Goal: Task Accomplishment & Management: Manage account settings

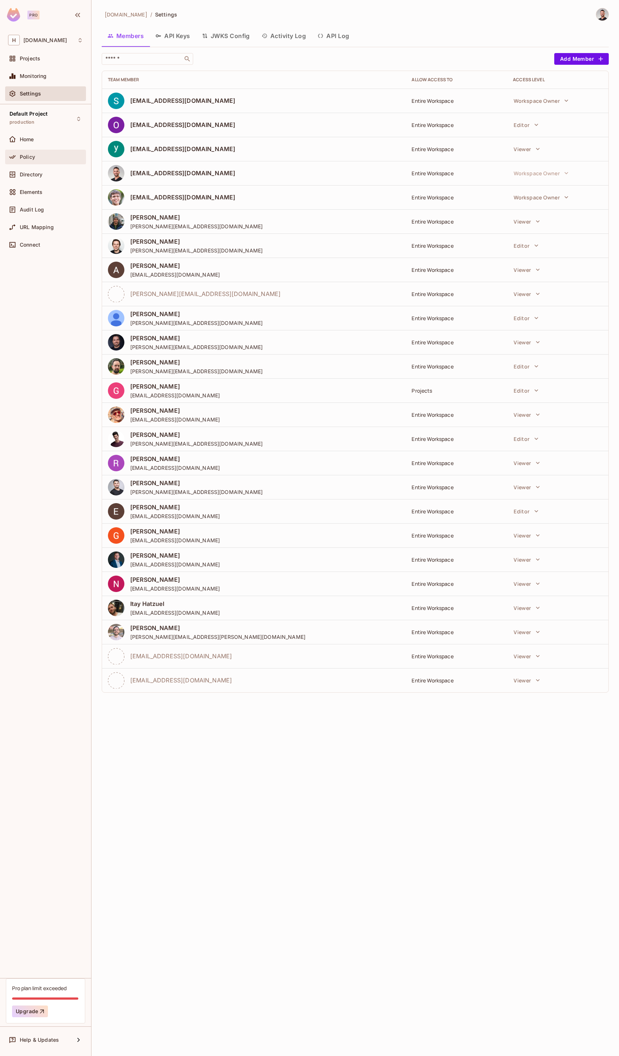
click at [38, 158] on div "Policy" at bounding box center [51, 157] width 63 height 6
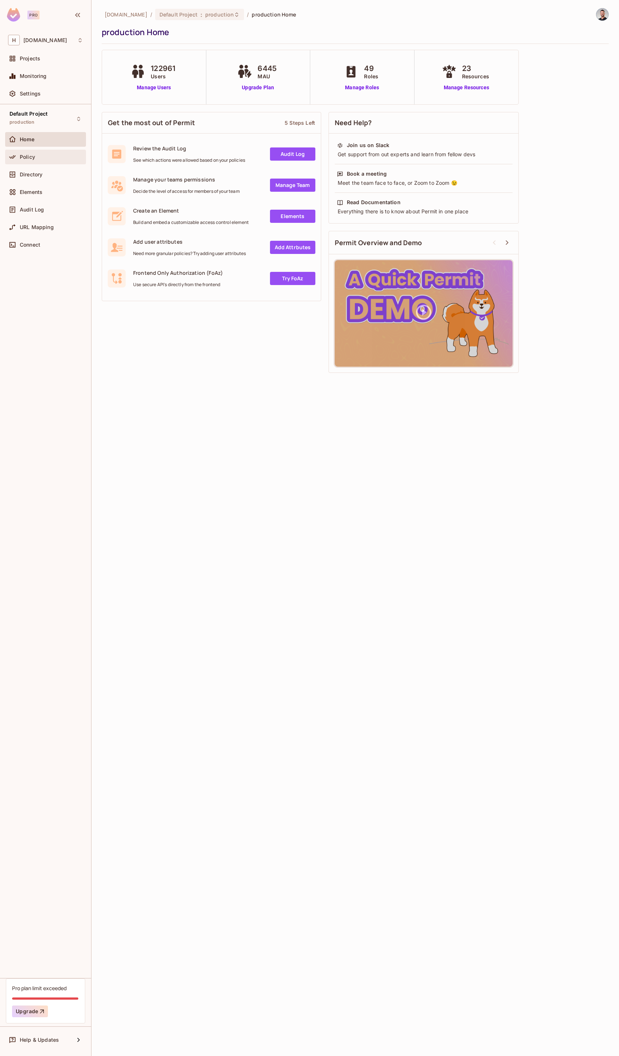
click at [33, 155] on span "Policy" at bounding box center [27, 157] width 15 height 6
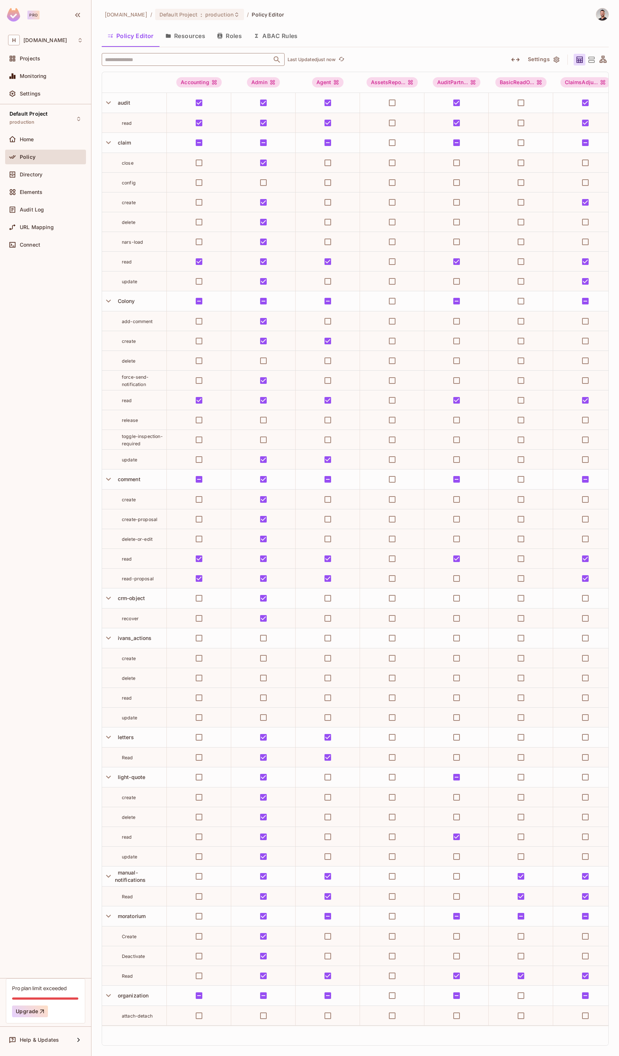
click at [142, 58] on input "text" at bounding box center [186, 59] width 167 height 13
type input "****"
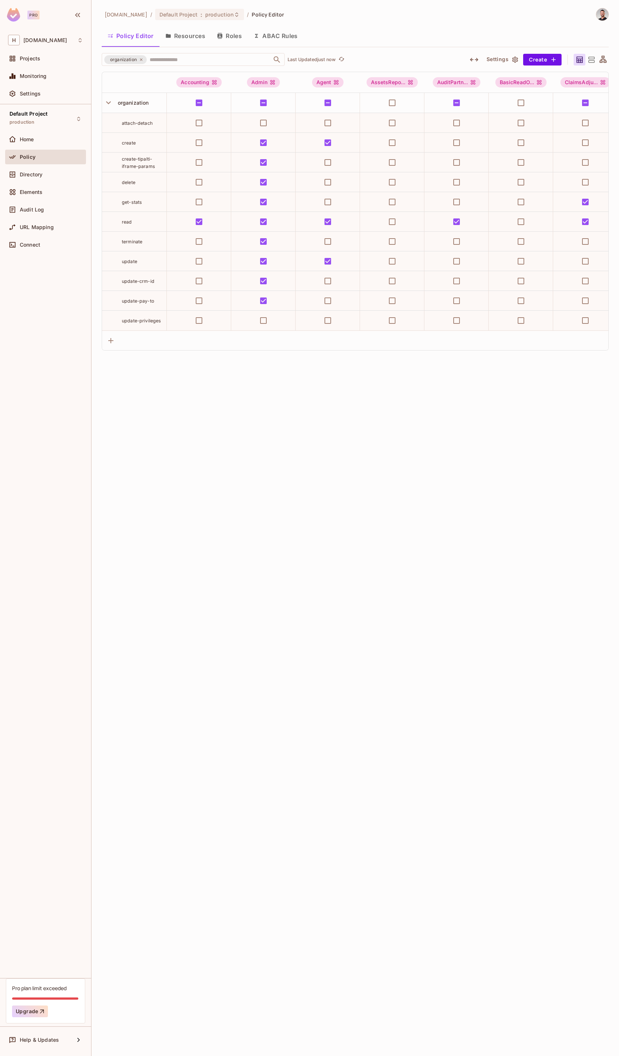
click at [240, 404] on div "[DOMAIN_NAME] / Default Project : production / Policy Editor Policy Editor Reso…" at bounding box center [356, 528] width 528 height 1056
click at [190, 60] on input "text" at bounding box center [204, 59] width 113 height 13
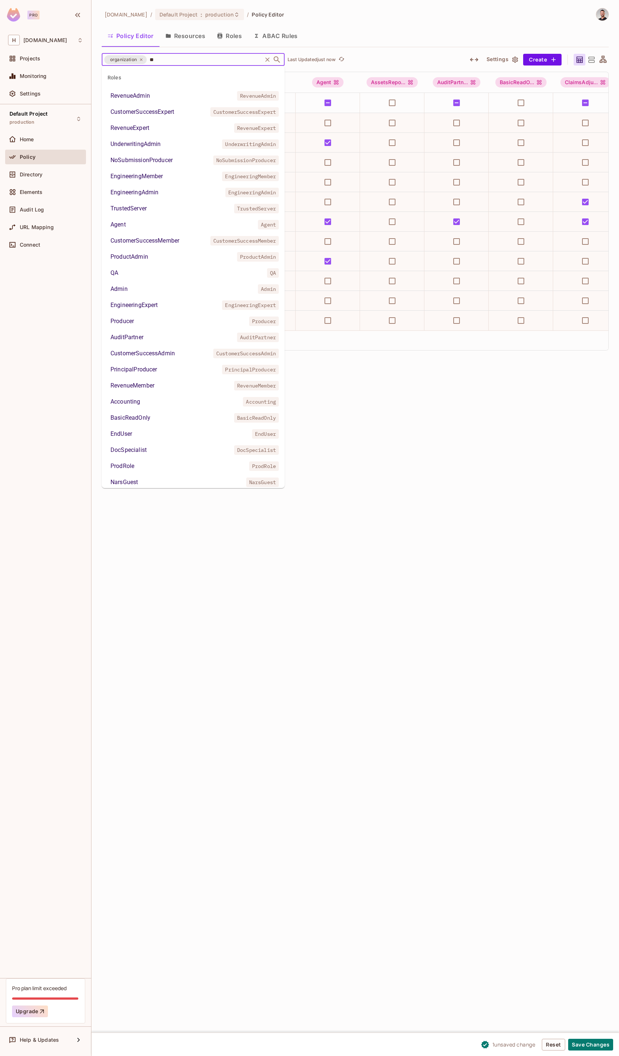
type input "***"
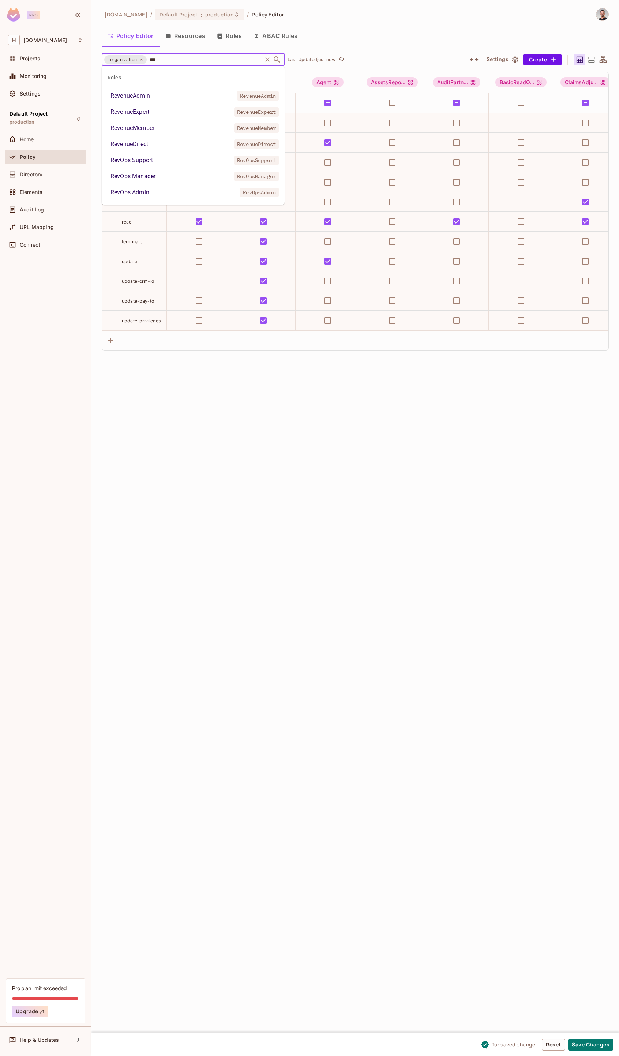
click at [154, 170] on li "RevOps Manager RevOpsManager" at bounding box center [193, 176] width 183 height 13
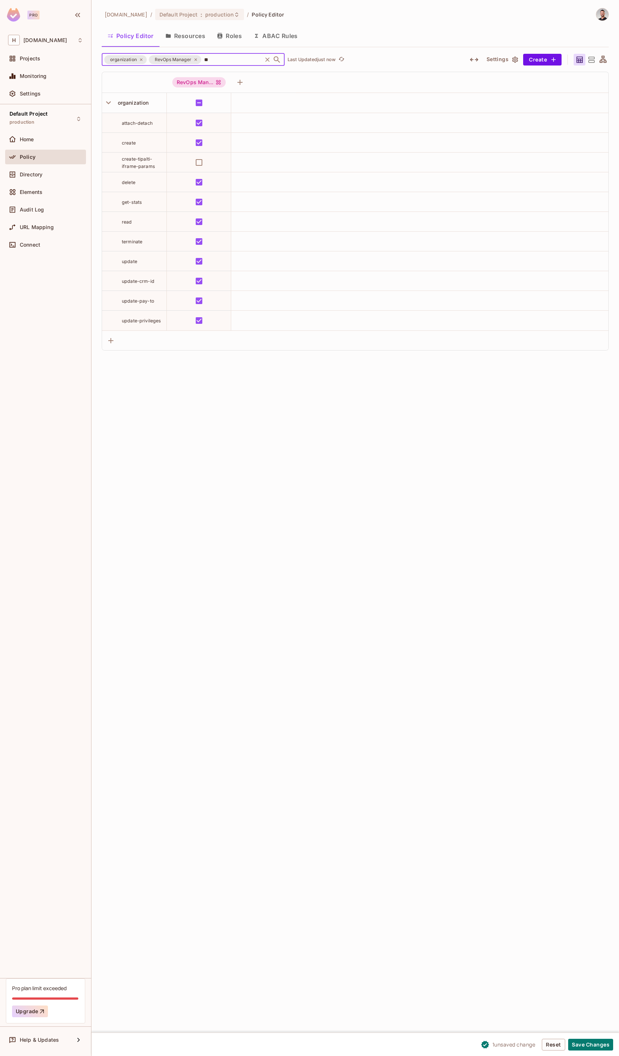
type input "***"
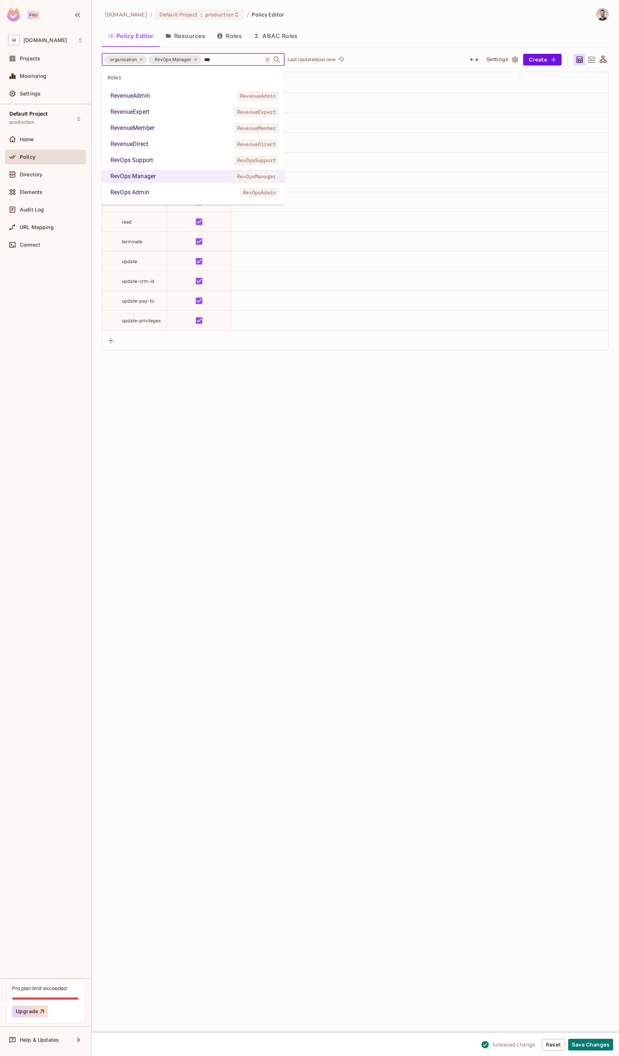
click at [158, 193] on li "RevOps Admin RevOpsAdmin" at bounding box center [193, 192] width 183 height 13
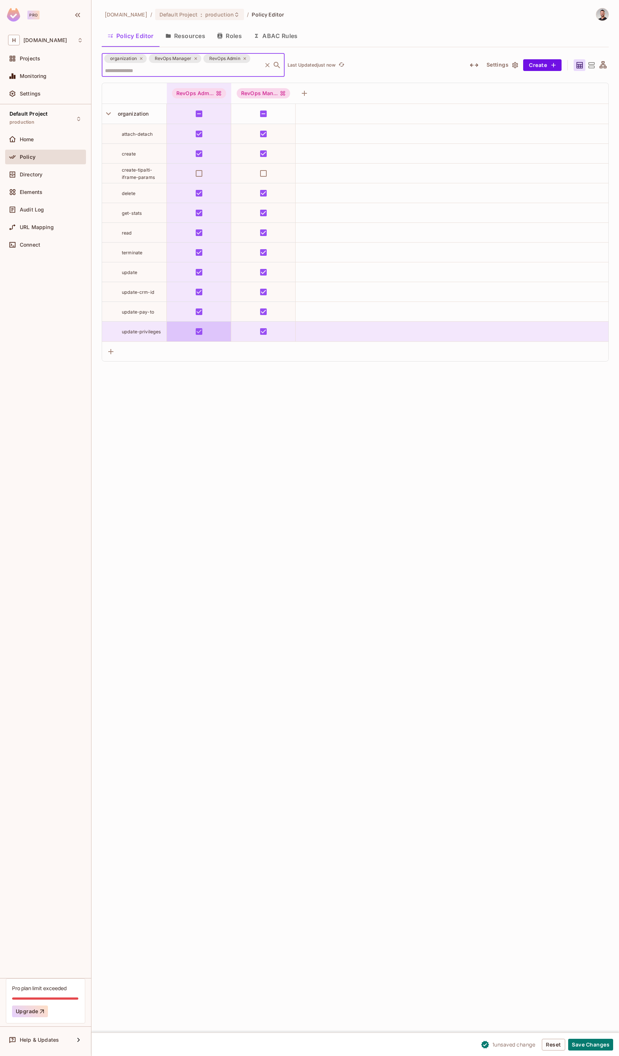
click at [211, 469] on div "[DOMAIN_NAME] / Default Project : production / Policy Editor Policy Editor Reso…" at bounding box center [356, 528] width 528 height 1056
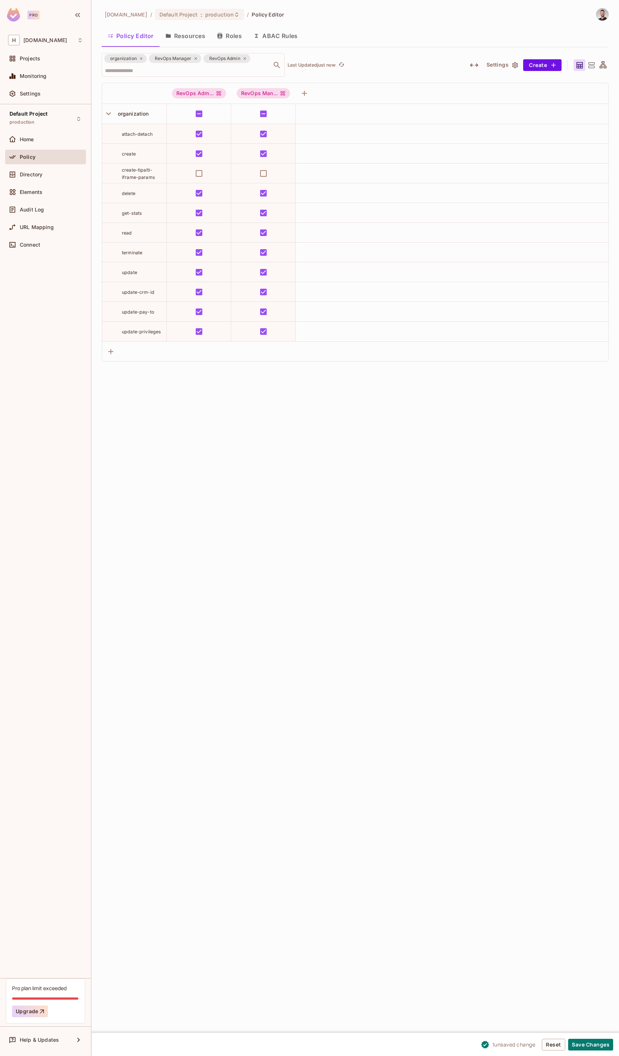
click at [184, 81] on div "organization RevOps Manager RevOps Admin ​ Last Updated just now Settings Creat…" at bounding box center [355, 207] width 507 height 309
click at [182, 79] on div "organization RevOps Manager RevOps Admin ​ Last Updated just now Settings Creat…" at bounding box center [355, 207] width 507 height 309
click at [179, 76] on input "text" at bounding box center [182, 70] width 158 height 13
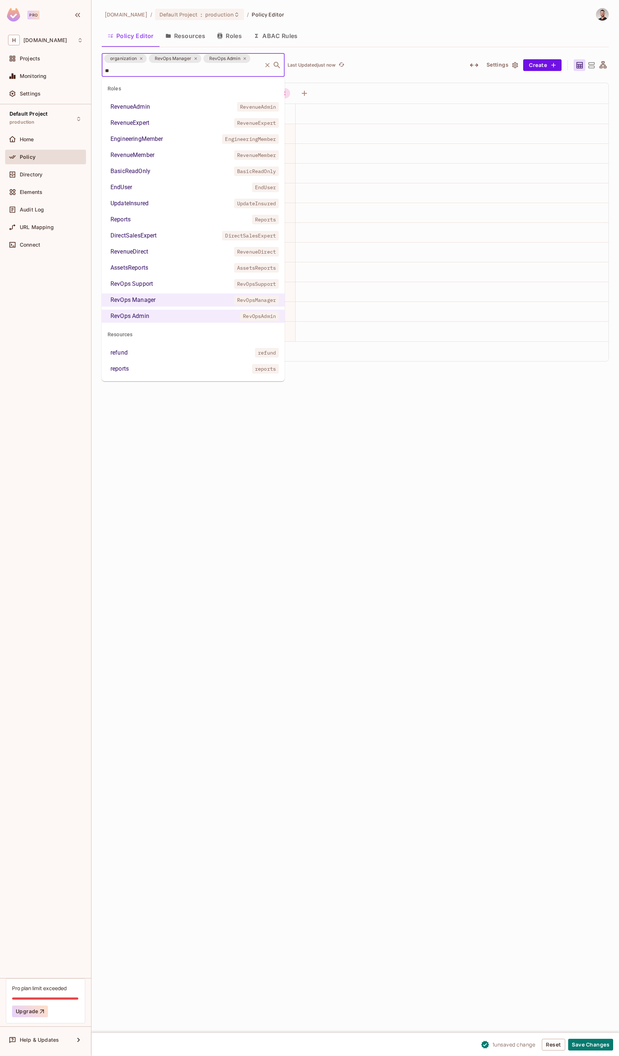
type input "***"
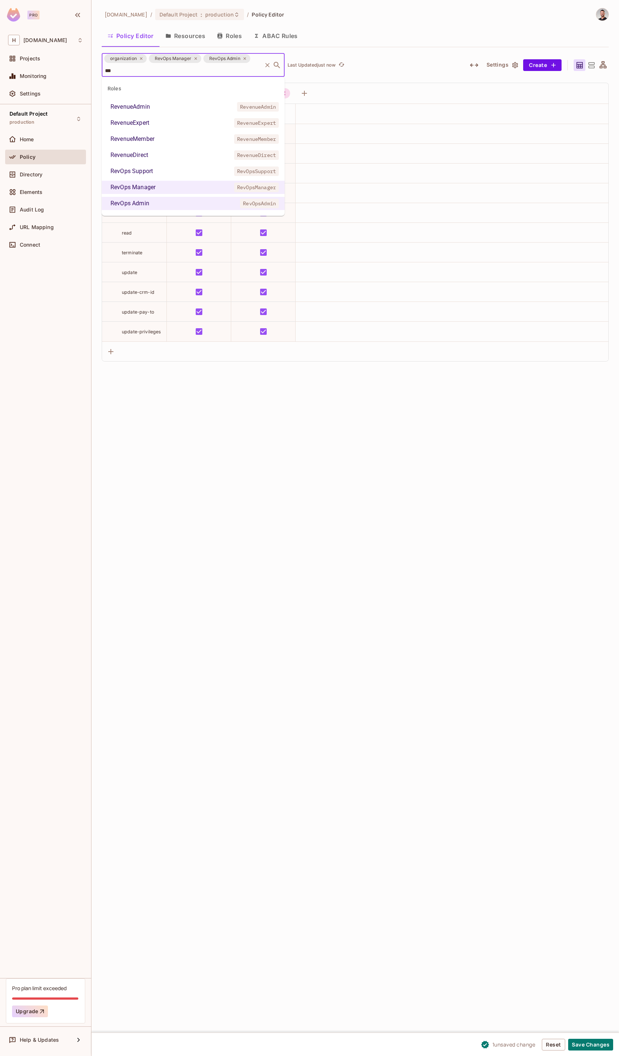
click at [145, 170] on div "RevOps Support" at bounding box center [132, 171] width 42 height 9
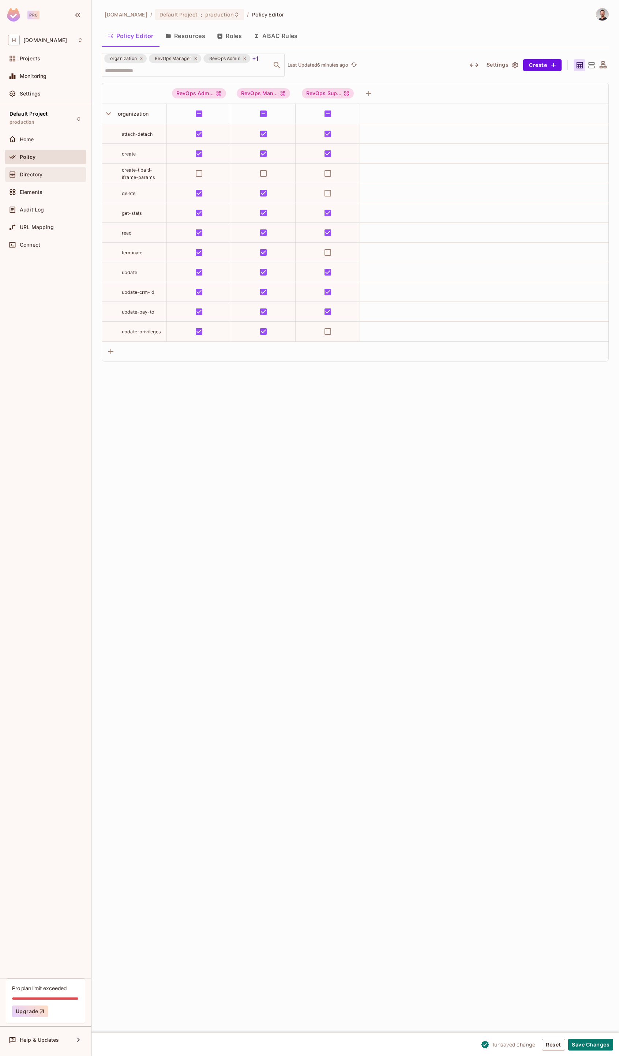
click at [31, 172] on span "Directory" at bounding box center [31, 175] width 23 height 6
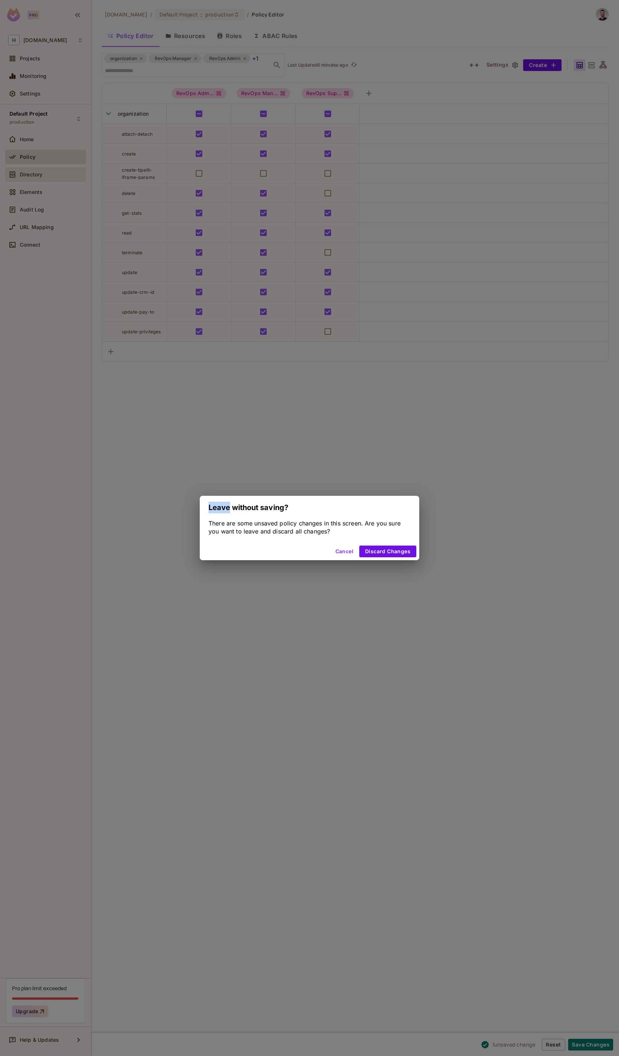
click at [31, 171] on div "Leave without saving? There are some unsaved policy changes in this screen. Are…" at bounding box center [309, 528] width 619 height 1056
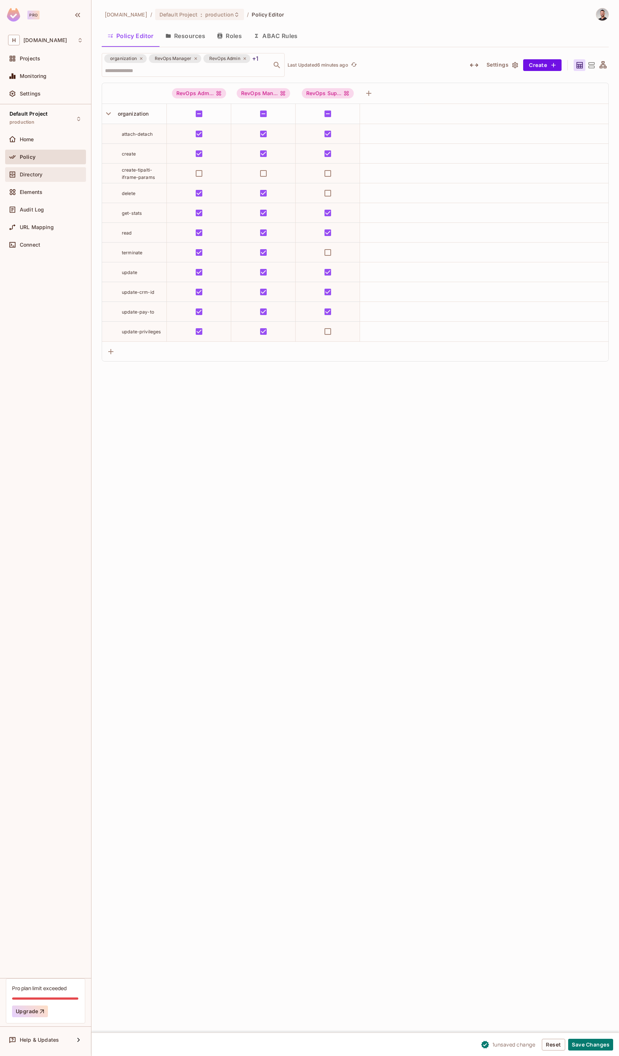
click at [37, 173] on span "Directory" at bounding box center [31, 175] width 23 height 6
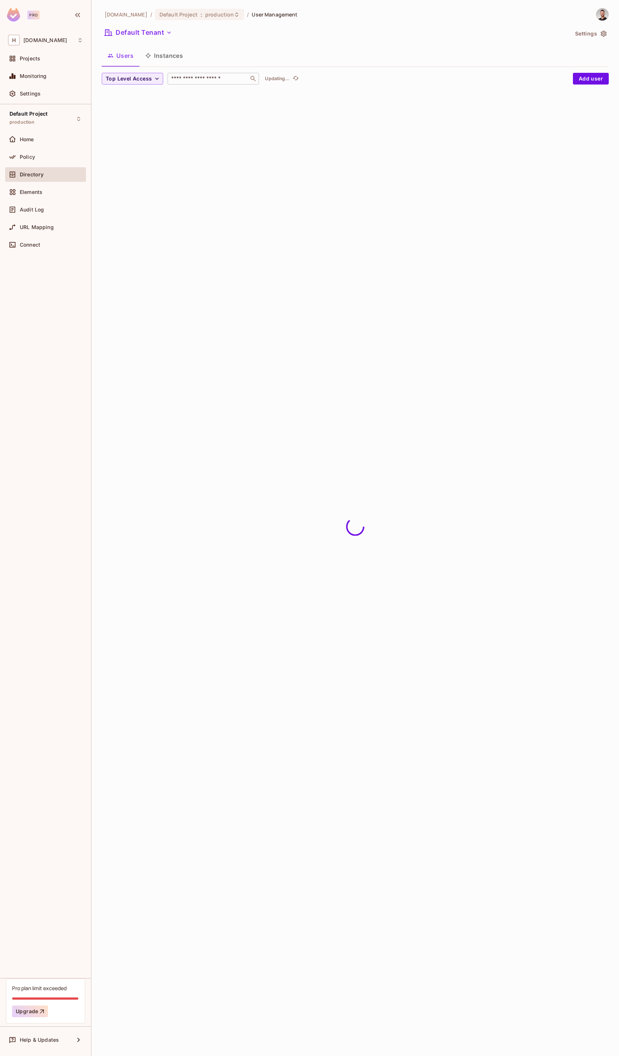
click at [199, 82] on div "​" at bounding box center [214, 79] width 92 height 12
click at [128, 78] on span "Top Level Access" at bounding box center [129, 78] width 46 height 9
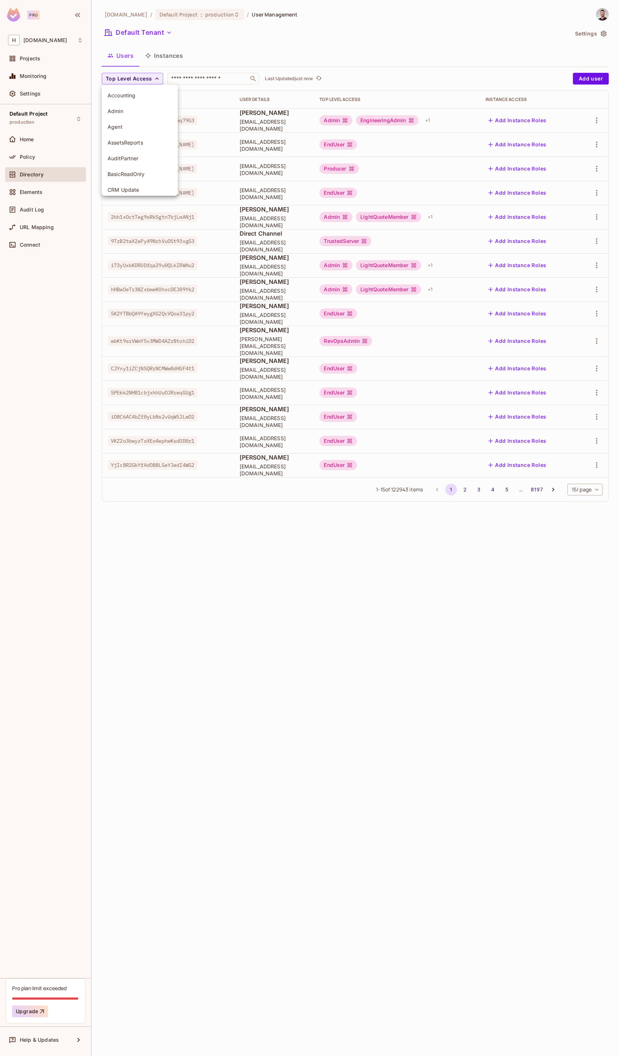
scroll to position [140, 0]
click at [150, 86] on li "ClaimsAdmin" at bounding box center [140, 81] width 76 height 16
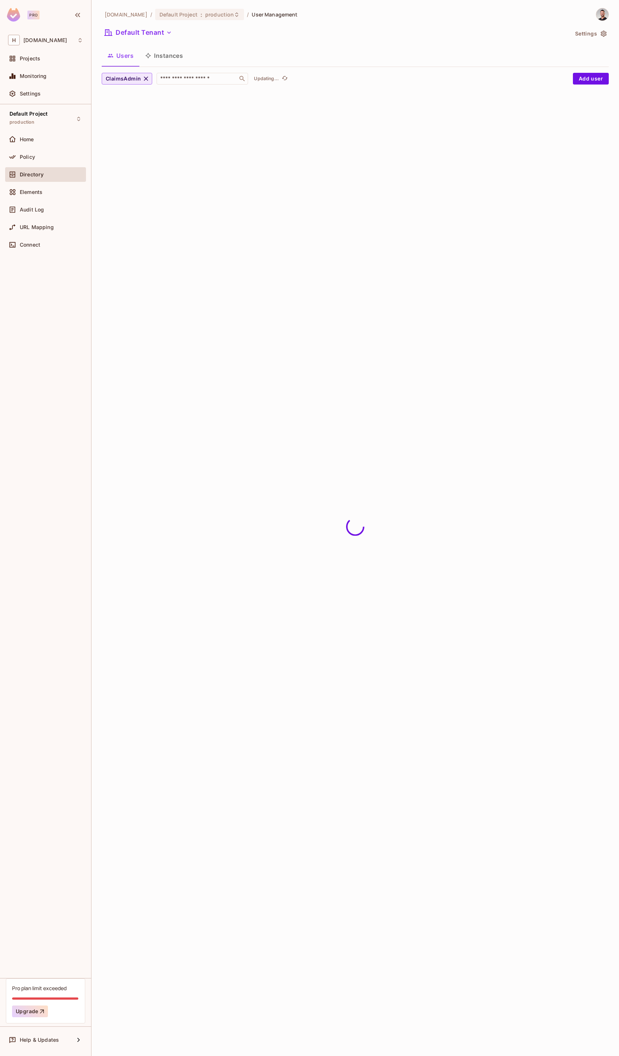
click at [146, 76] on icon "button" at bounding box center [145, 78] width 7 height 7
click at [147, 78] on span "Top Level Access" at bounding box center [129, 78] width 46 height 9
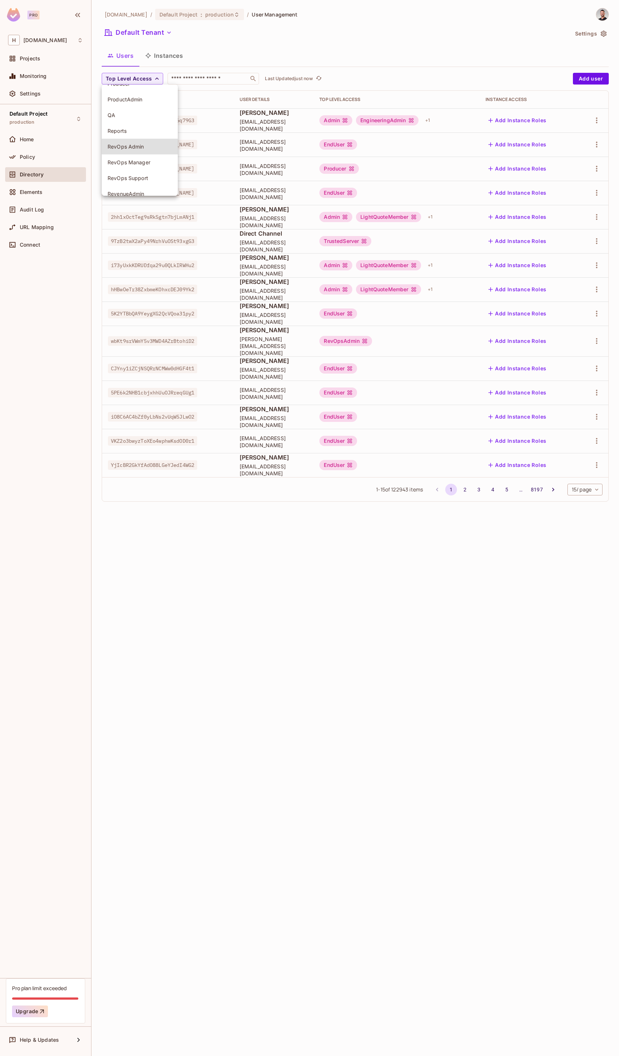
scroll to position [489, 0]
click at [152, 142] on span "RevOps Admin" at bounding box center [140, 141] width 64 height 7
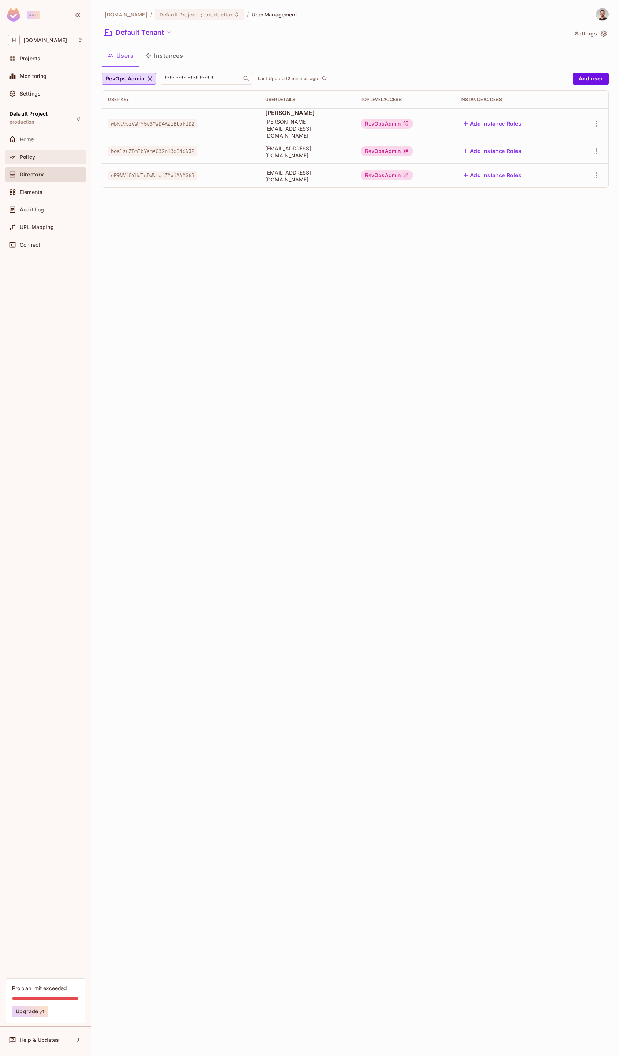
click at [31, 160] on div "Policy" at bounding box center [45, 157] width 75 height 9
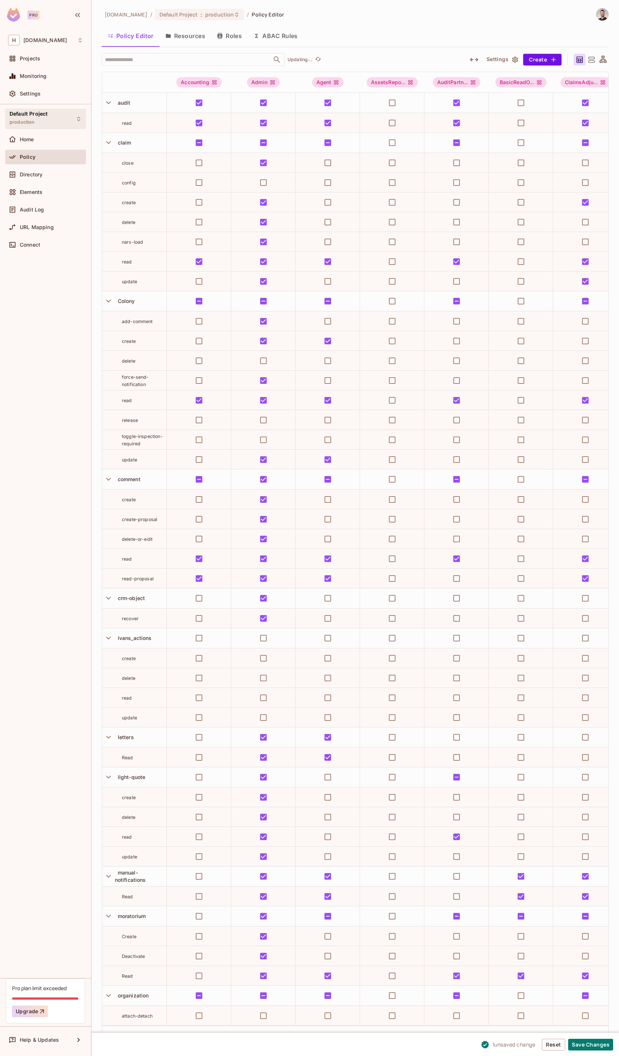
click at [38, 130] on div "Default Project production Home Policy Directory Elements Audit Log URL Mapping…" at bounding box center [45, 541] width 91 height 874
click at [45, 121] on div "Default Project production" at bounding box center [29, 119] width 38 height 16
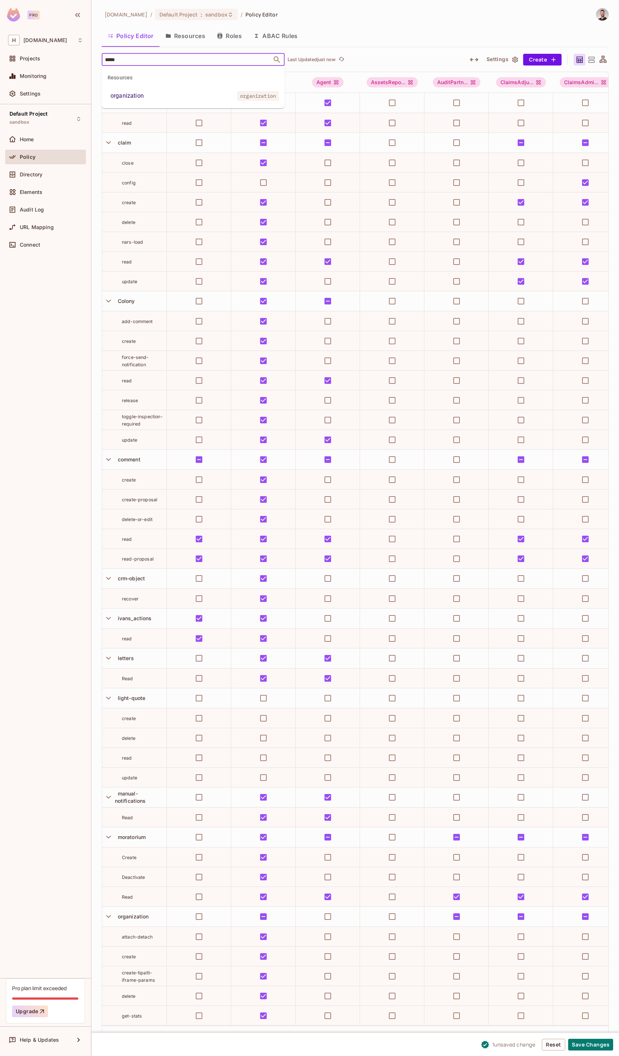
type input "******"
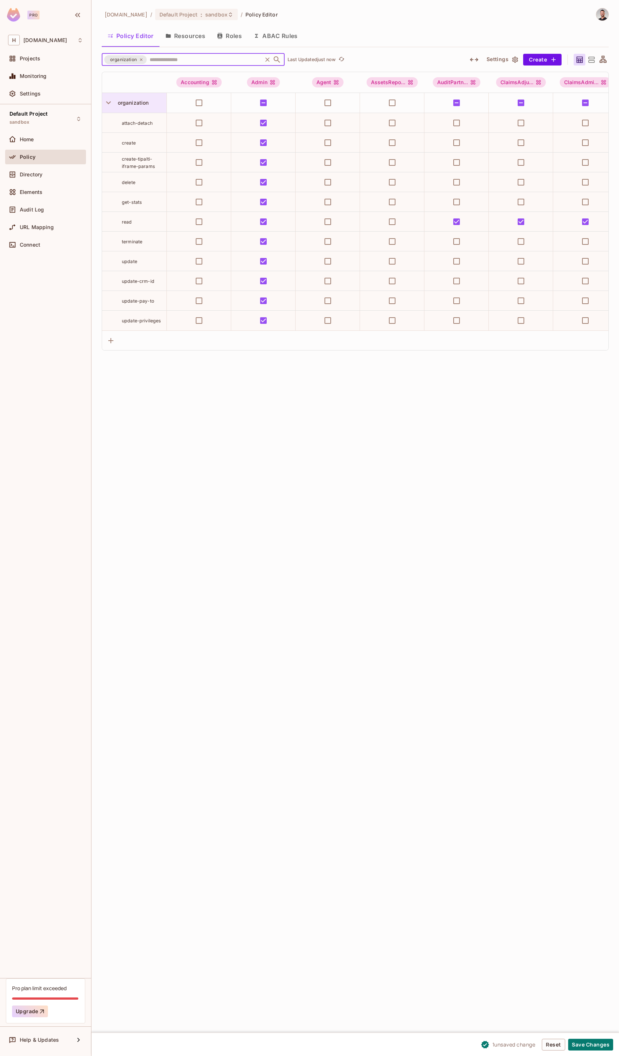
type input "*"
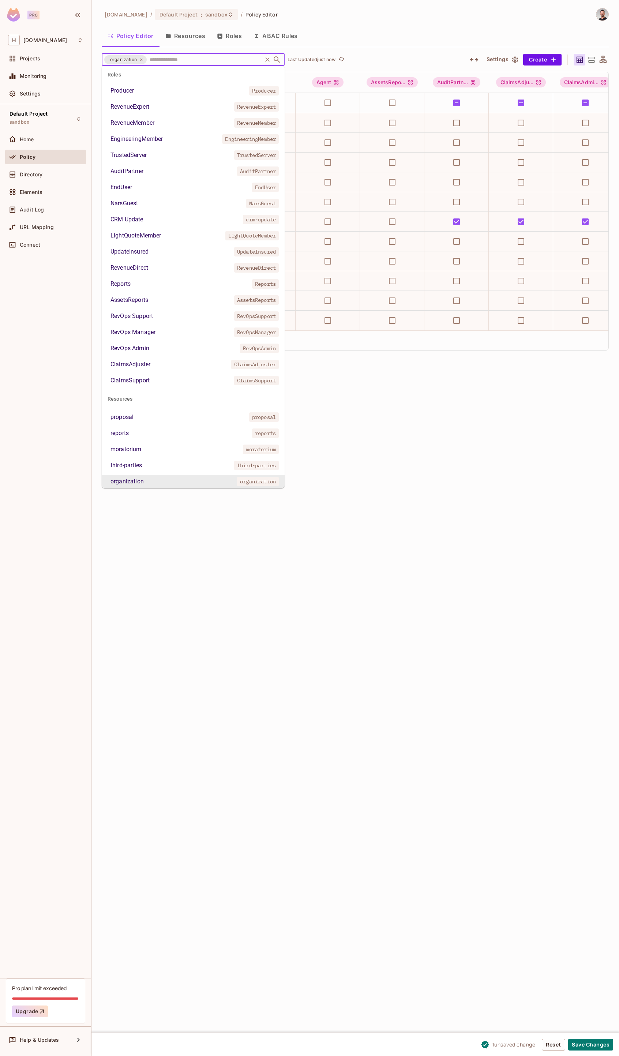
scroll to position [488, 0]
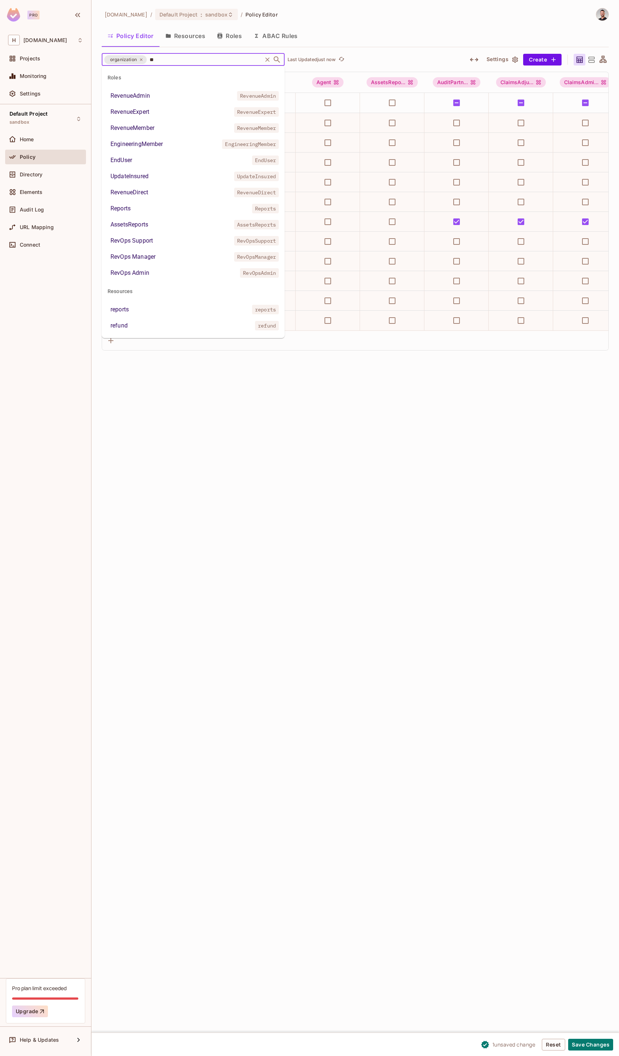
type input "***"
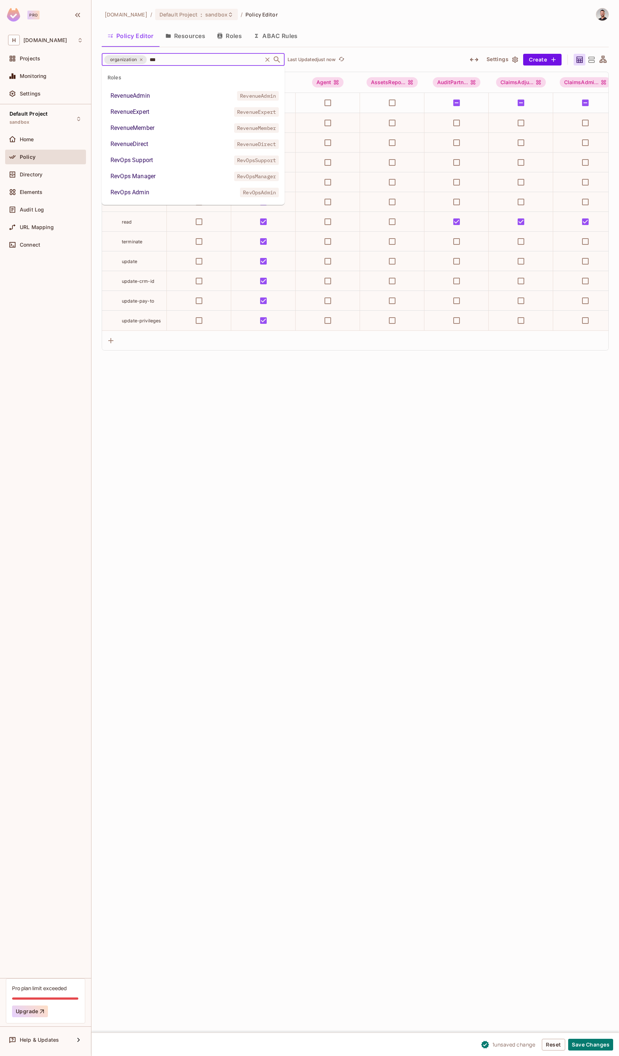
click at [137, 191] on div "RevOps Admin" at bounding box center [130, 192] width 39 height 9
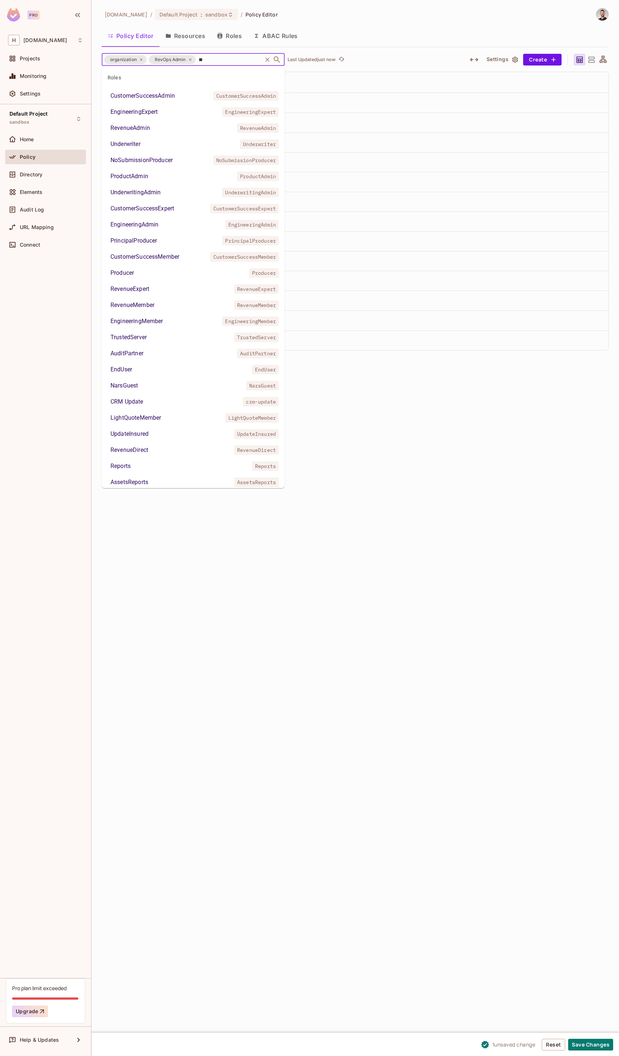
scroll to position [0, 0]
type input "***"
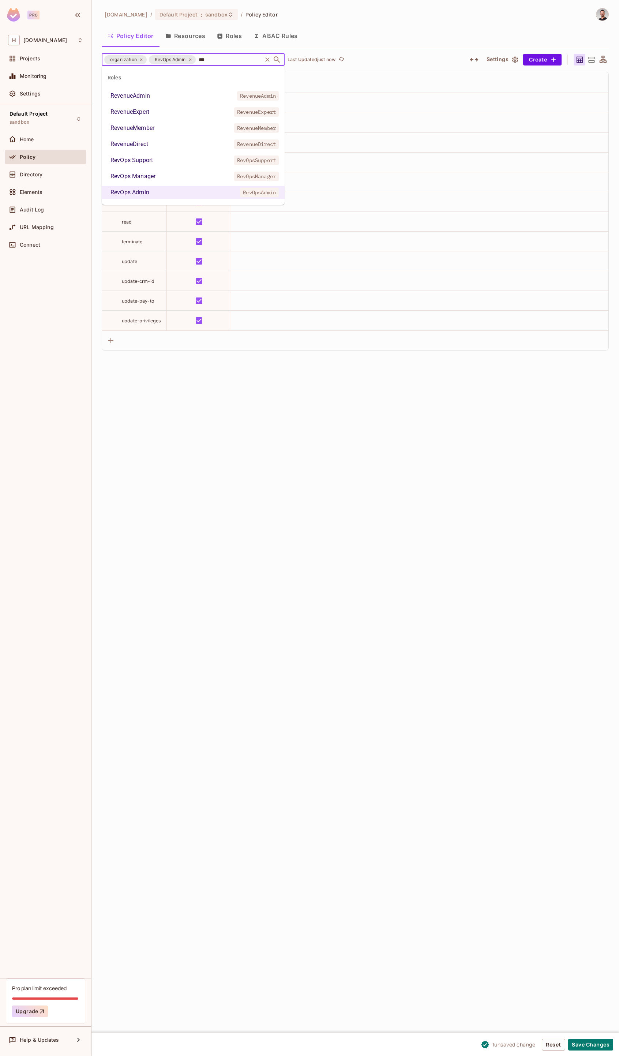
click at [144, 177] on div "RevOps Manager" at bounding box center [133, 176] width 45 height 9
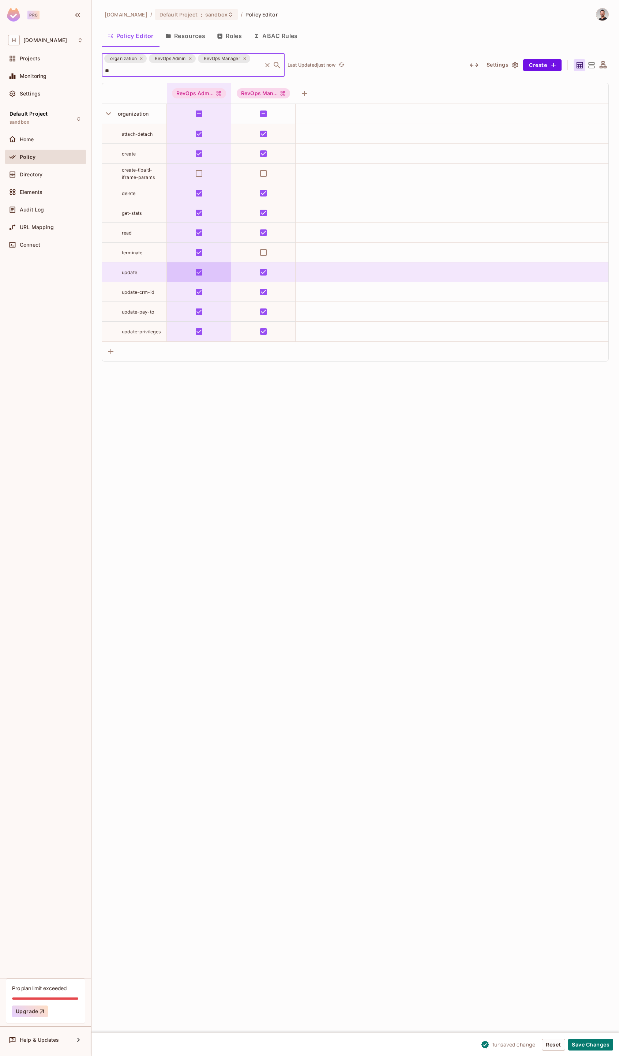
type input "***"
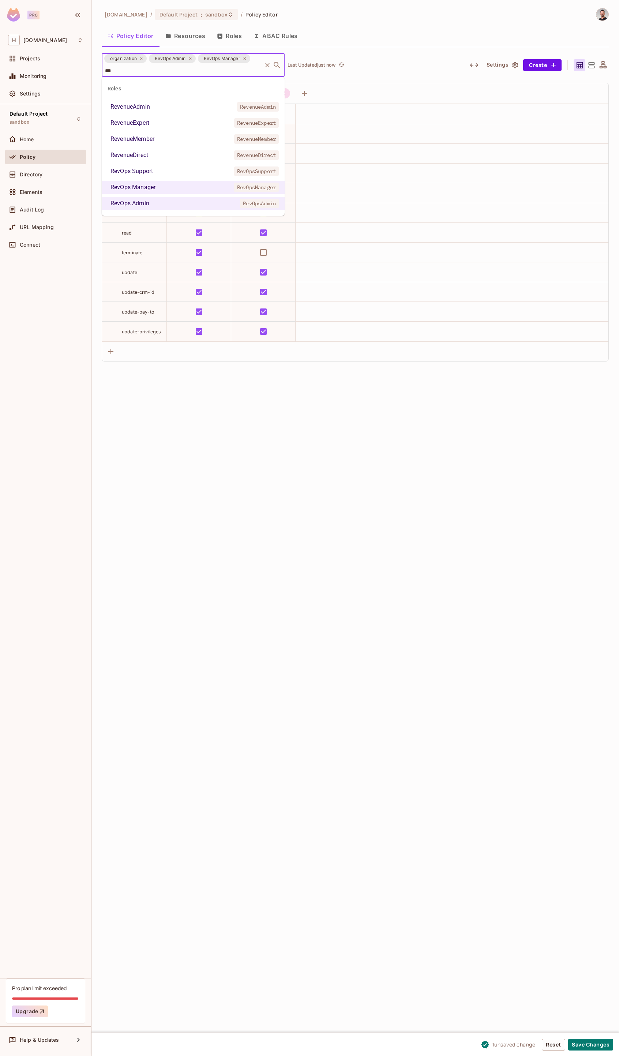
click at [165, 172] on li "RevOps Support RevOpsSupport" at bounding box center [193, 171] width 183 height 13
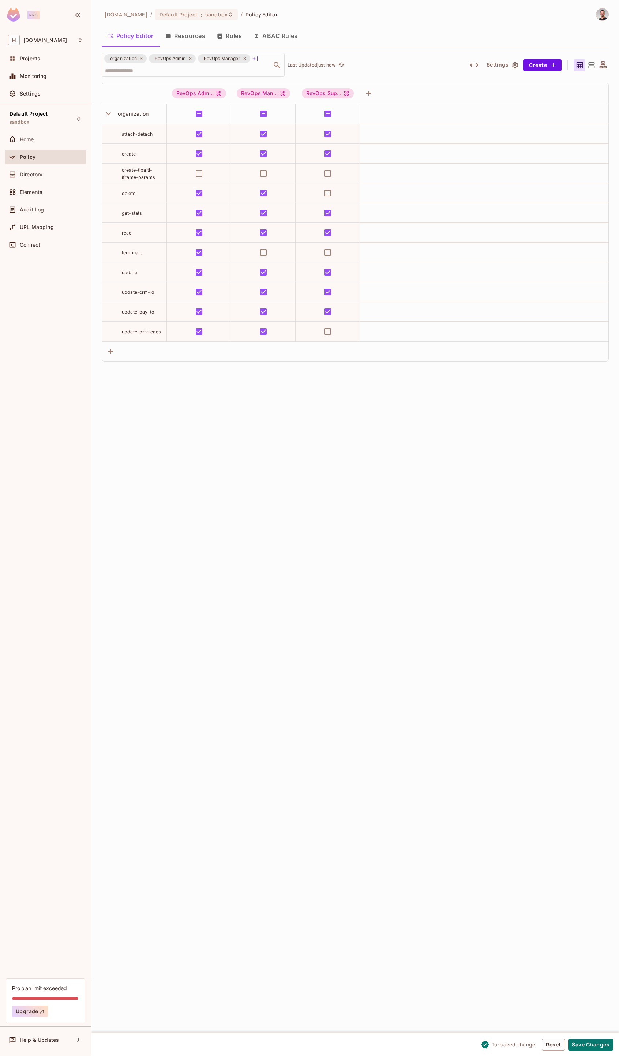
click at [292, 432] on div "[DOMAIN_NAME] / Default Project : sandbox / Policy Editor Policy Editor Resourc…" at bounding box center [356, 528] width 528 height 1056
